Goal: Register for event/course: Register for event/course

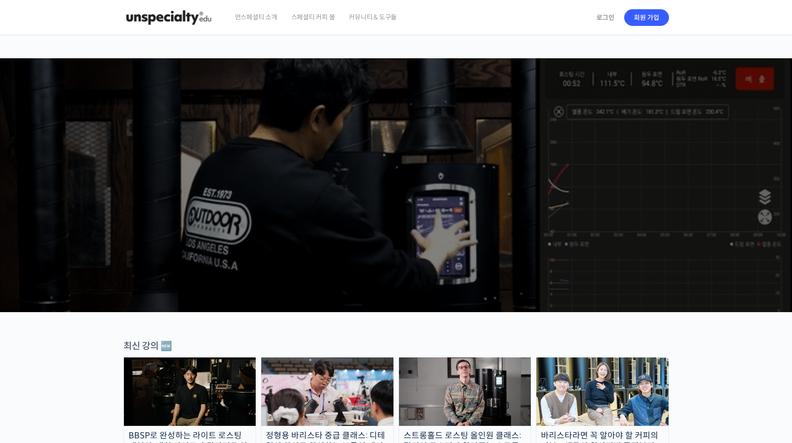
click at [312, 19] on span "스페셜티 커피 몰" at bounding box center [313, 17] width 44 height 35
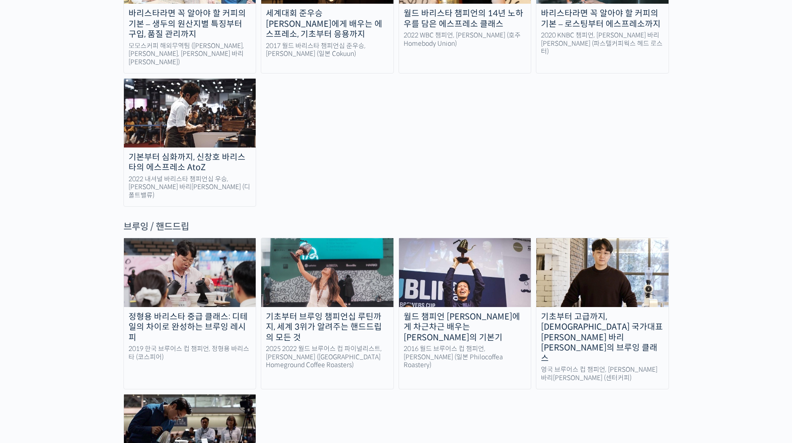
scroll to position [1395, 0]
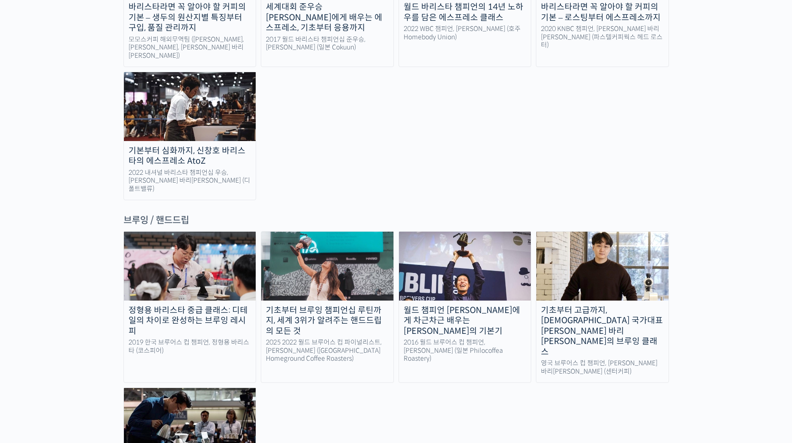
click at [216, 388] on img at bounding box center [190, 422] width 132 height 68
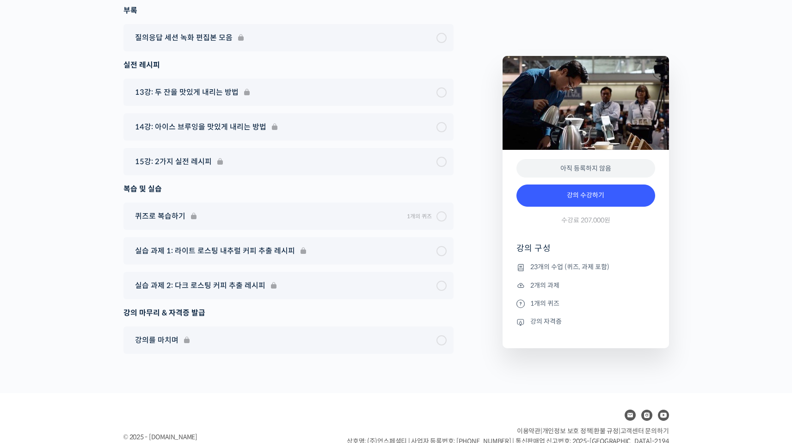
scroll to position [5670, 0]
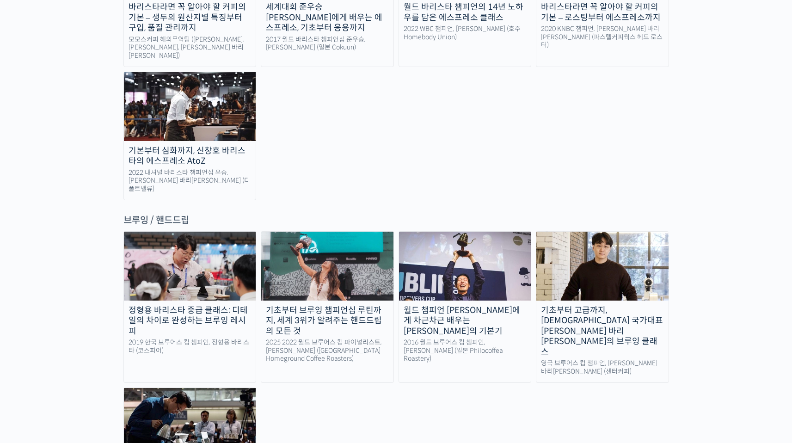
click at [613, 305] on div "기초부터 고급까지, [DEMOGRAPHIC_DATA] 국가대표 [PERSON_NAME] 바리[PERSON_NAME]의 브루잉 클래스" at bounding box center [603, 331] width 132 height 52
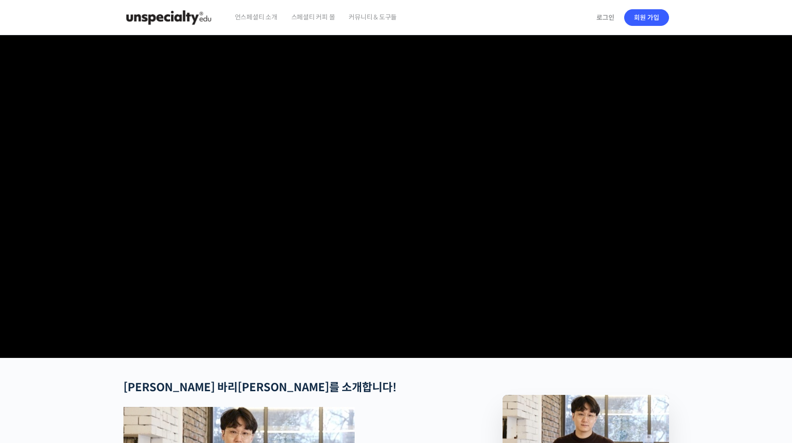
click at [325, 17] on span "스페셜티 커피 몰" at bounding box center [313, 17] width 44 height 35
